Goal: Find contact information: Find contact information

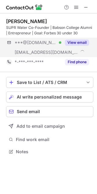
scroll to position [147, 97]
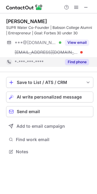
click at [77, 61] on button "Find phone" at bounding box center [77, 62] width 24 height 6
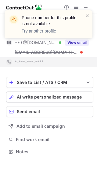
click at [78, 43] on div "Phone number for this profile is not available Try another profile" at bounding box center [48, 26] width 97 height 45
click at [77, 42] on div "Phone number for this profile is not available Try another profile" at bounding box center [48, 26] width 97 height 45
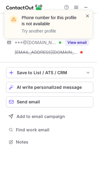
click at [87, 16] on span at bounding box center [87, 16] width 5 height 6
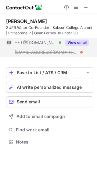
click at [78, 45] on button "View email" at bounding box center [77, 43] width 24 height 6
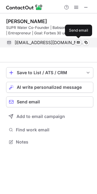
scroll to position [128, 97]
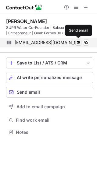
click at [78, 45] on button at bounding box center [78, 43] width 6 height 6
click at [78, 44] on span at bounding box center [78, 42] width 5 height 5
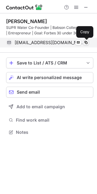
click at [86, 42] on span at bounding box center [85, 42] width 5 height 5
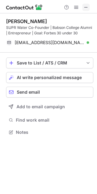
click at [85, 6] on span at bounding box center [85, 7] width 5 height 5
